Goal: Find specific page/section: Find specific page/section

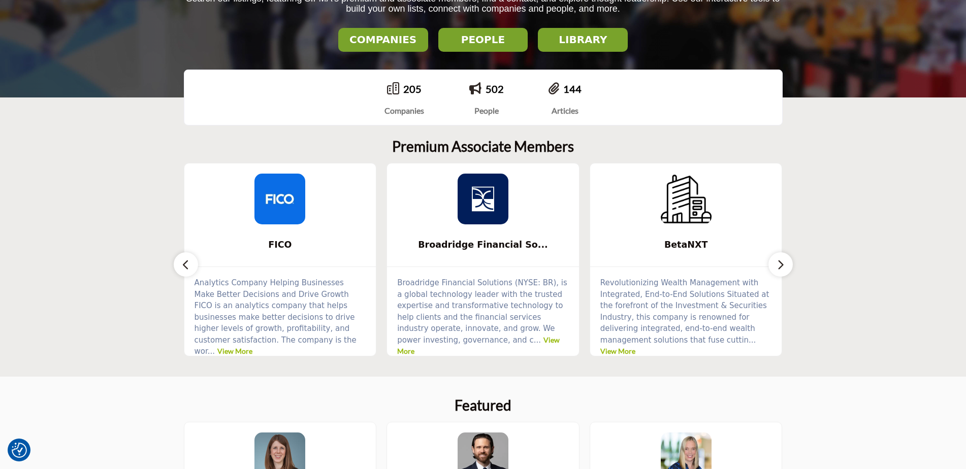
scroll to position [203, 0]
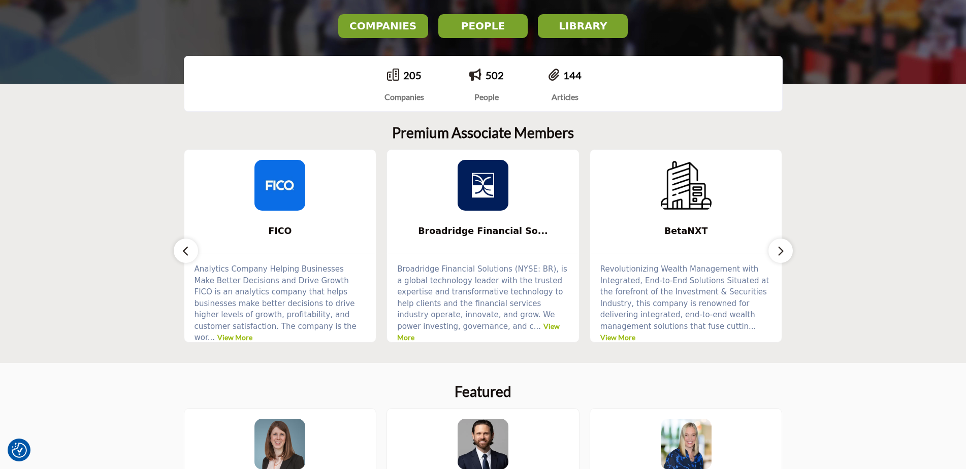
click at [788, 256] on button "button" at bounding box center [781, 251] width 24 height 24
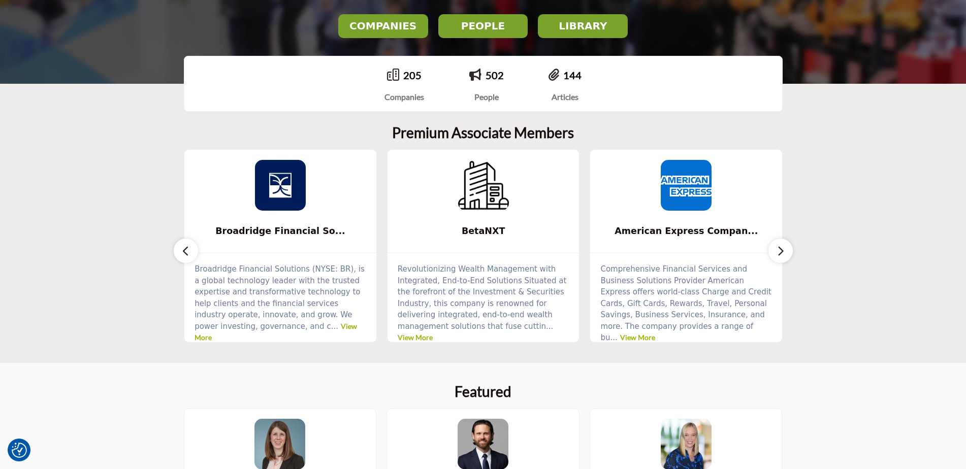
click at [788, 256] on button "button" at bounding box center [781, 251] width 24 height 24
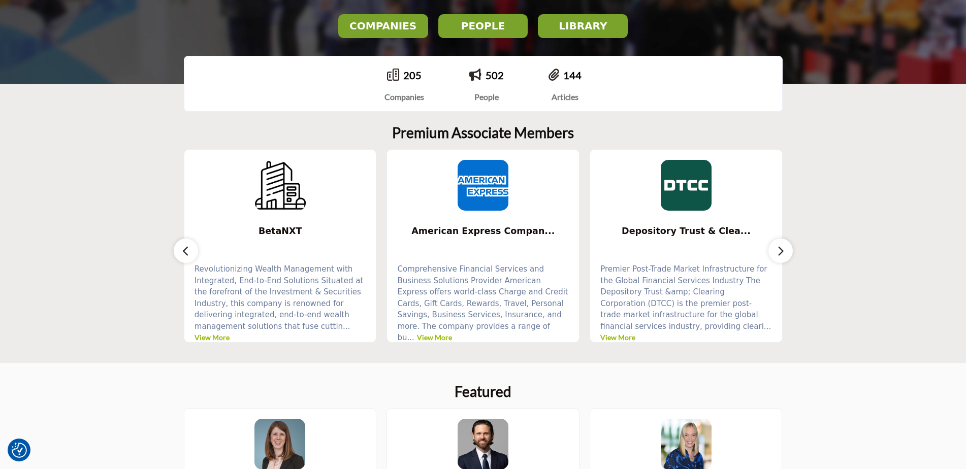
click at [788, 256] on button "button" at bounding box center [781, 251] width 24 height 24
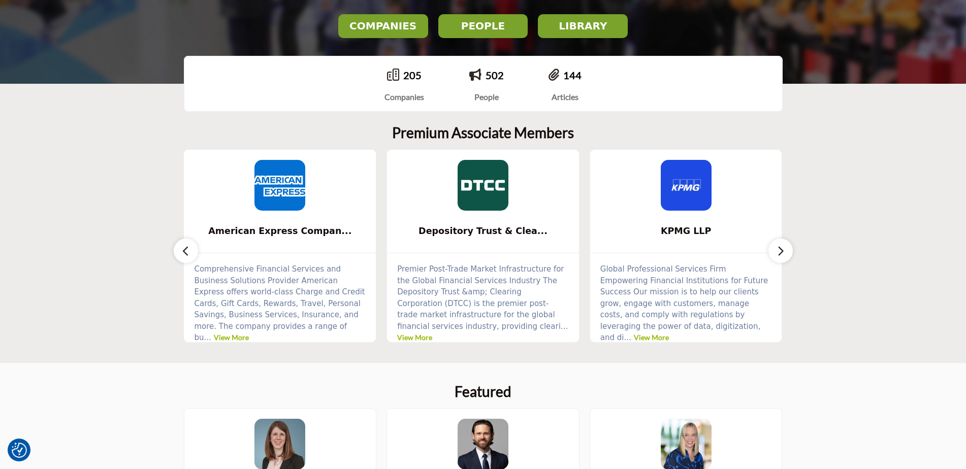
click at [788, 256] on button "button" at bounding box center [781, 251] width 24 height 24
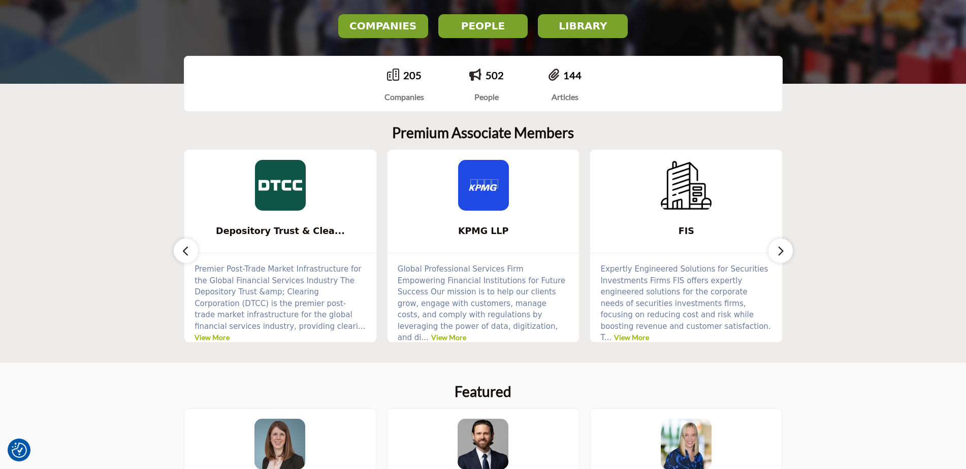
click at [788, 256] on button "button" at bounding box center [781, 251] width 24 height 24
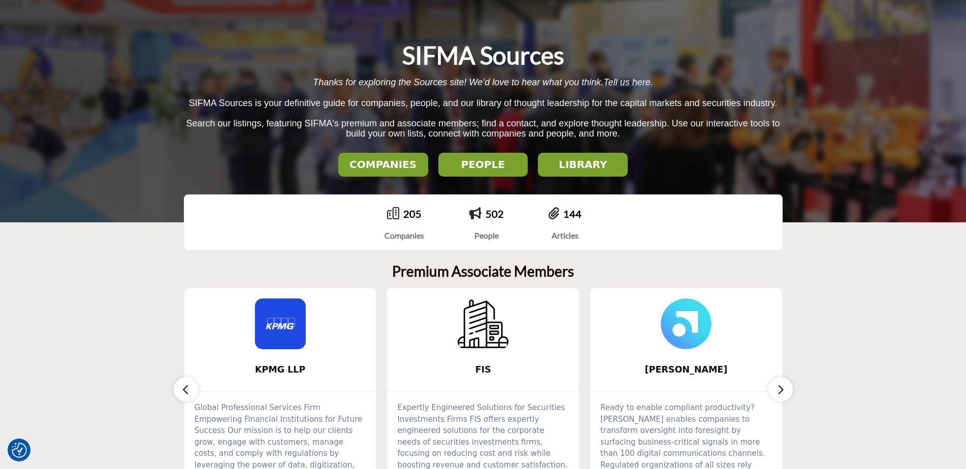
scroll to position [0, 0]
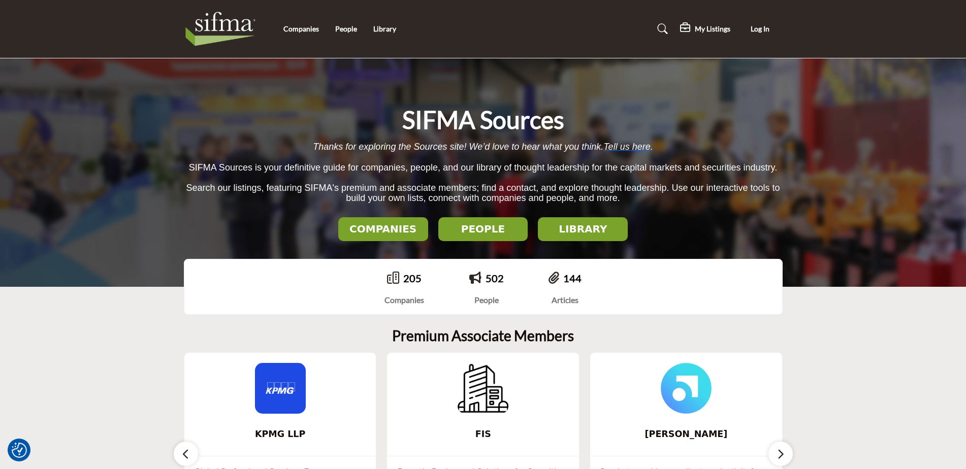
click at [425, 228] on h2 "LIBRARY" at bounding box center [383, 229] width 84 height 12
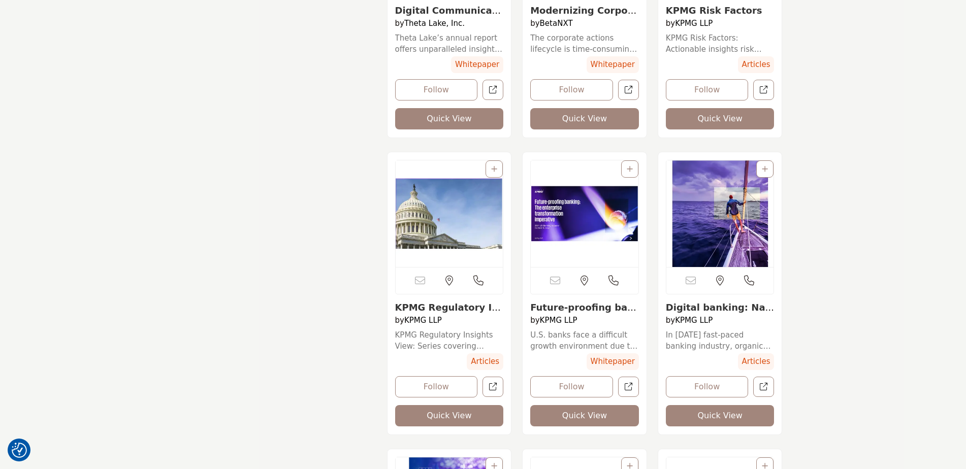
scroll to position [6758, 0]
